Goal: Book appointment/travel/reservation

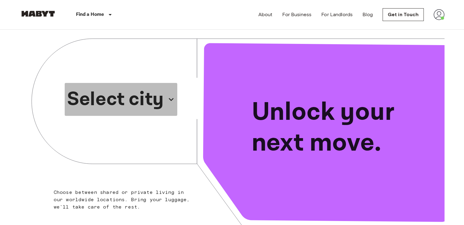
click at [169, 99] on icon "button" at bounding box center [171, 100] width 10 height 10
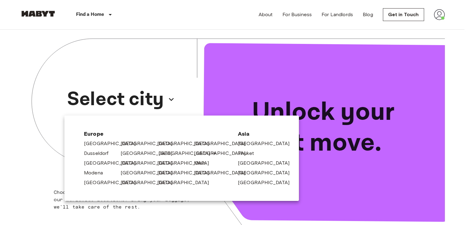
click at [161, 155] on link "[GEOGRAPHIC_DATA]" at bounding box center [187, 153] width 58 height 7
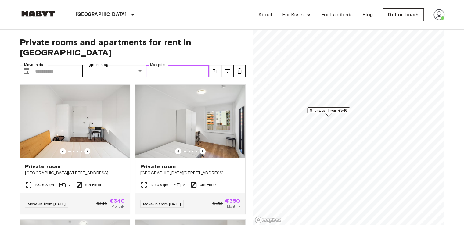
click at [169, 65] on input "Max price" at bounding box center [177, 71] width 63 height 12
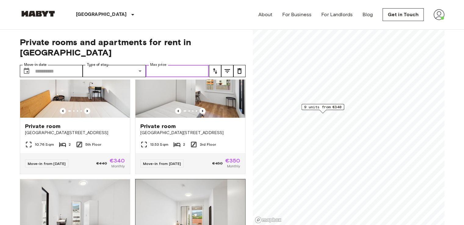
scroll to position [31, 0]
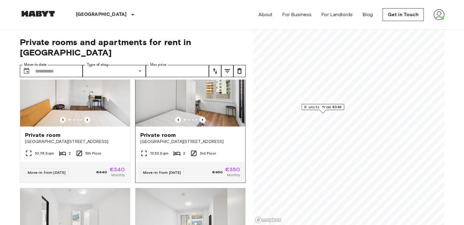
click at [151, 139] on span "[GEOGRAPHIC_DATA][STREET_ADDRESS]" at bounding box center [190, 142] width 100 height 6
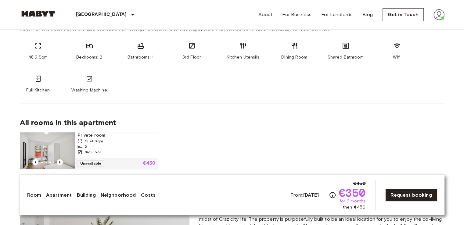
scroll to position [366, 0]
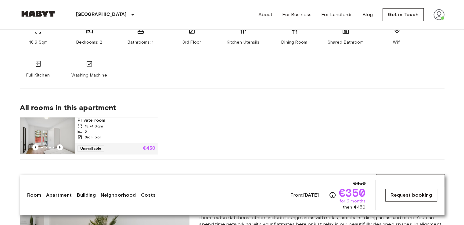
click at [393, 196] on link "Request booking" at bounding box center [411, 195] width 52 height 13
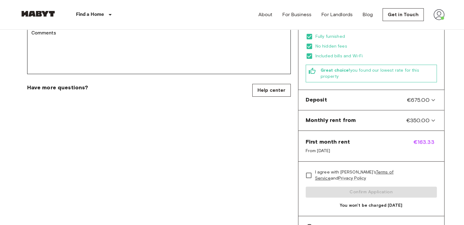
scroll to position [214, 0]
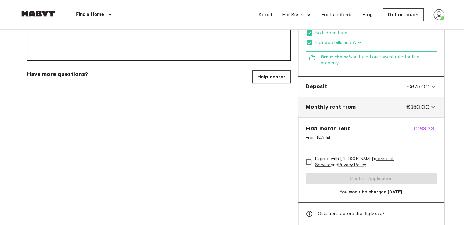
click at [433, 103] on icon at bounding box center [432, 106] width 7 height 7
